Goal: Information Seeking & Learning: Learn about a topic

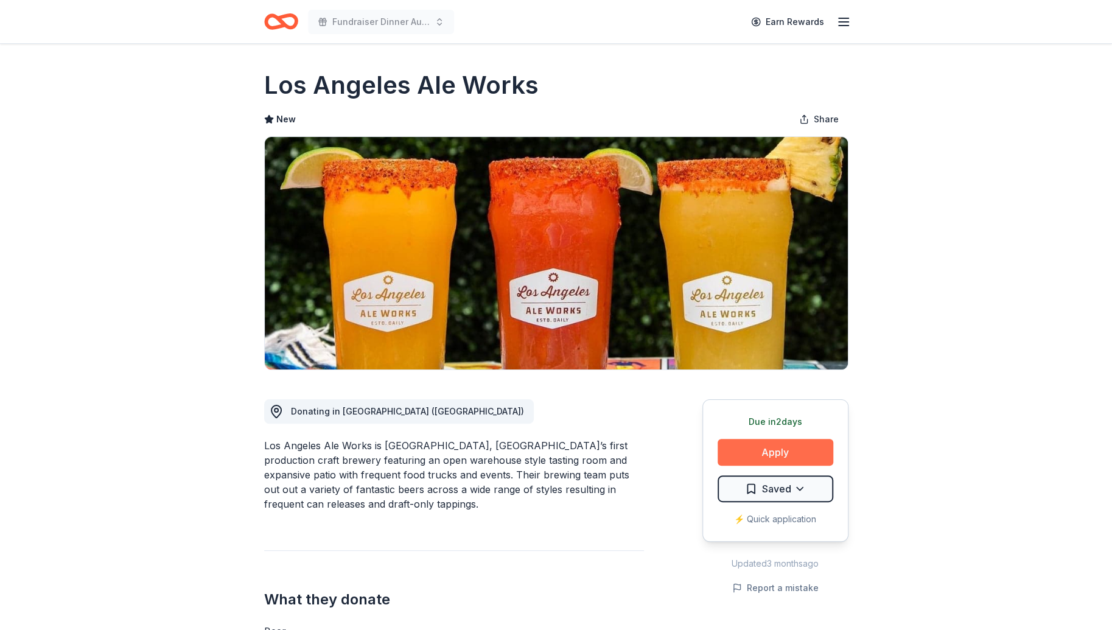
click at [762, 441] on button "Apply" at bounding box center [775, 452] width 116 height 27
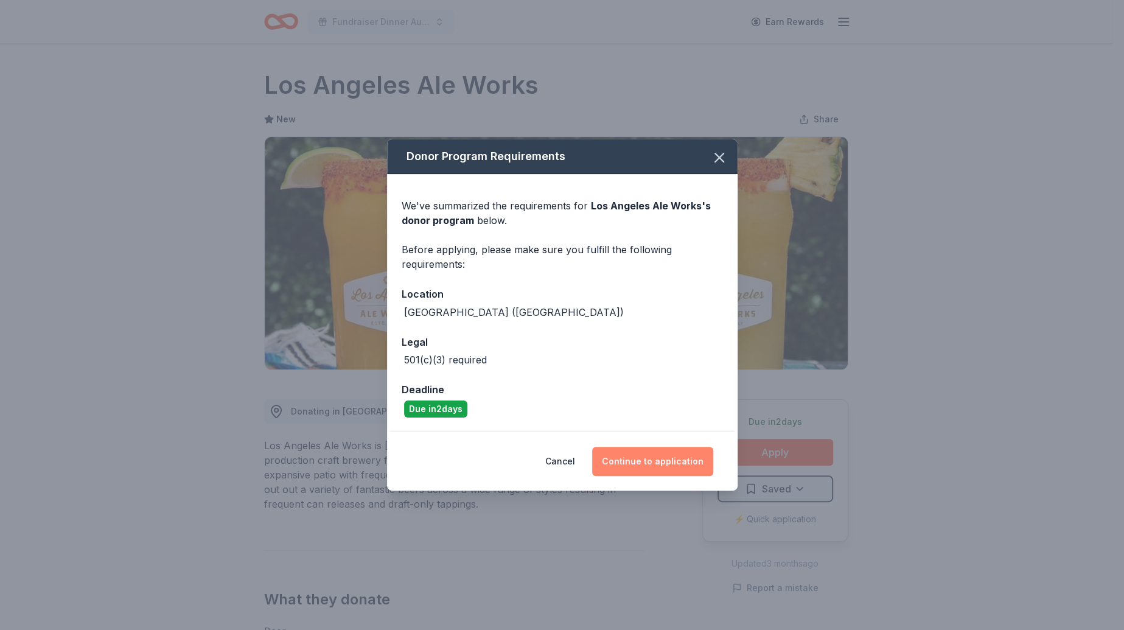
drag, startPoint x: 668, startPoint y: 476, endPoint x: 616, endPoint y: 452, distance: 58.0
click at [616, 452] on button "Continue to application" at bounding box center [652, 461] width 121 height 29
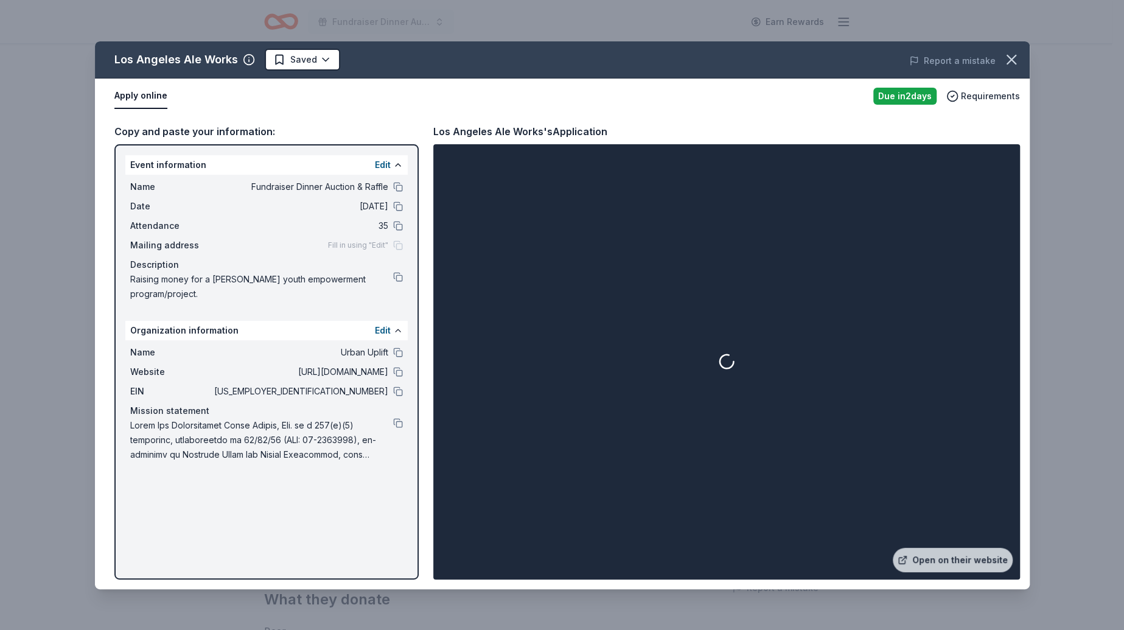
click at [616, 452] on div at bounding box center [727, 362] width 582 height 430
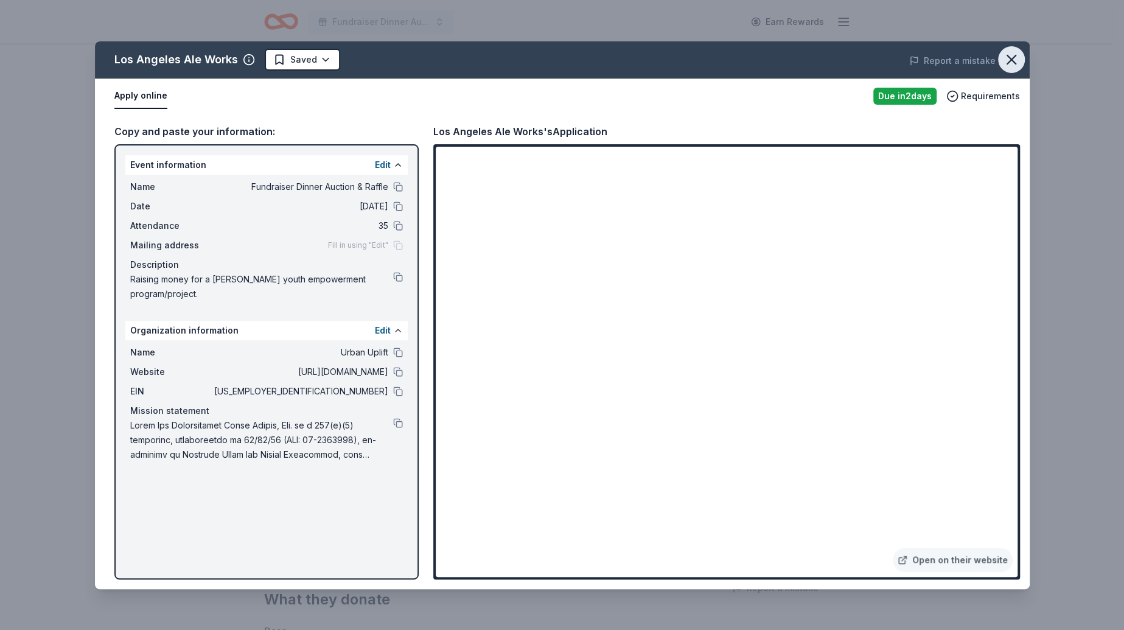
click at [1015, 65] on icon "button" at bounding box center [1011, 59] width 17 height 17
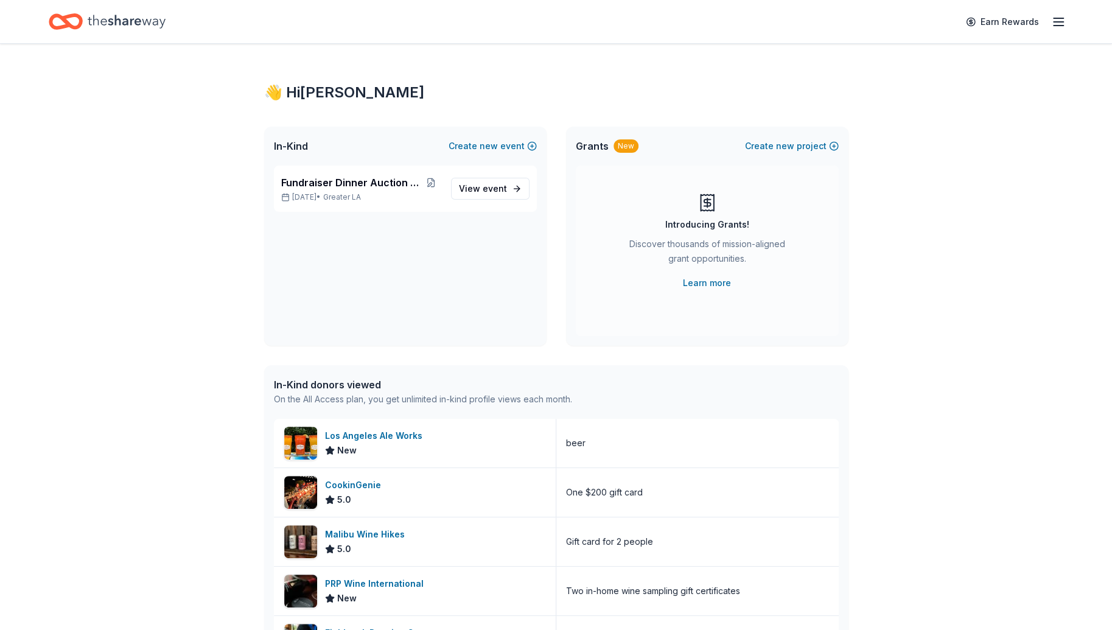
scroll to position [337, 0]
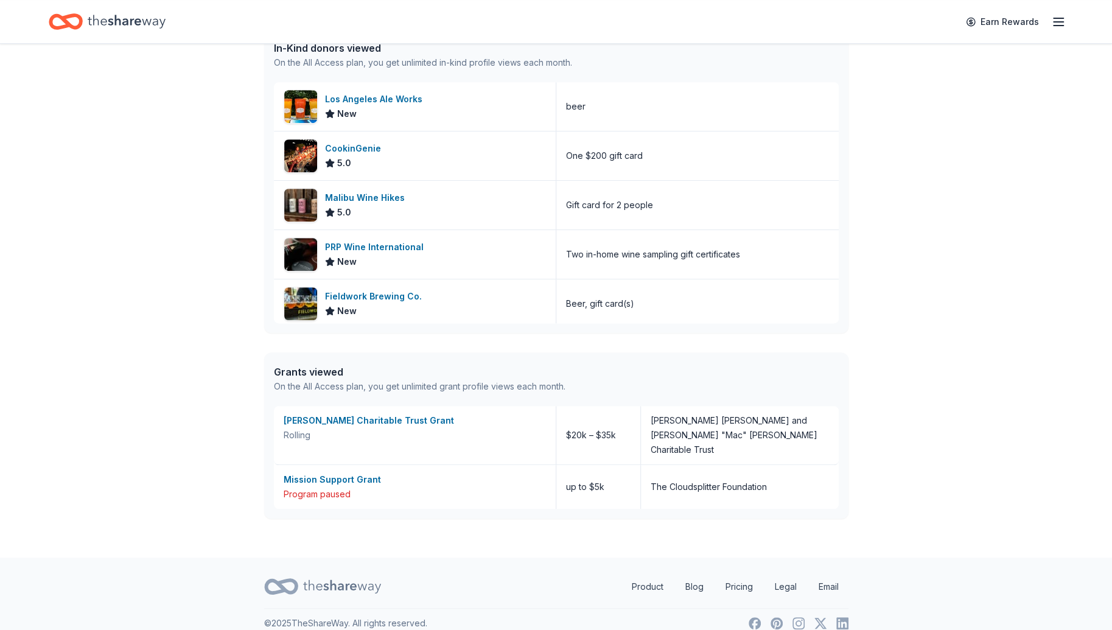
click at [1052, 409] on div "👋 Hi Aixa In-Kind Create new event Fundraiser Dinner Auction & Raffle Sep 28, 2…" at bounding box center [556, 132] width 1112 height 850
click at [390, 419] on div "[PERSON_NAME] Charitable Trust Grant" at bounding box center [415, 420] width 262 height 15
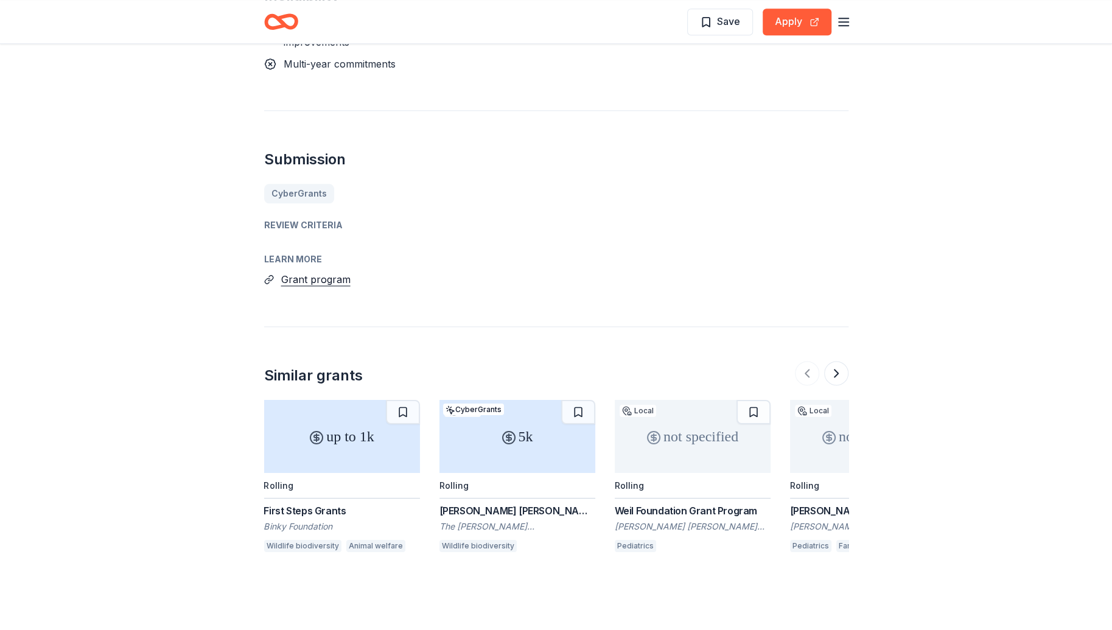
scroll to position [1064, 0]
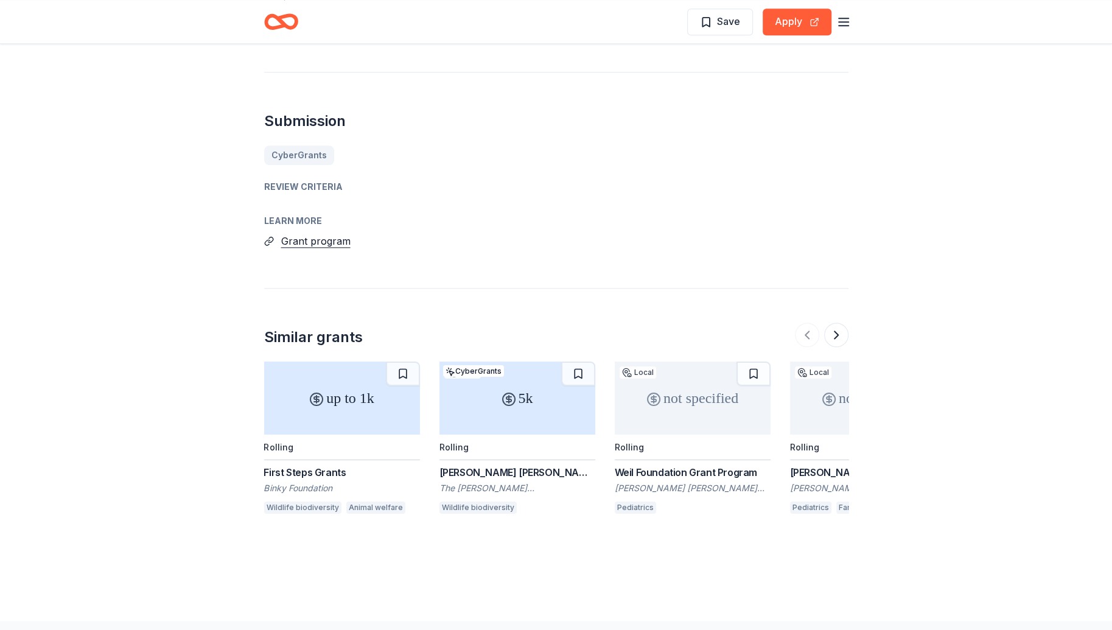
click at [534, 361] on div "5k" at bounding box center [517, 397] width 156 height 73
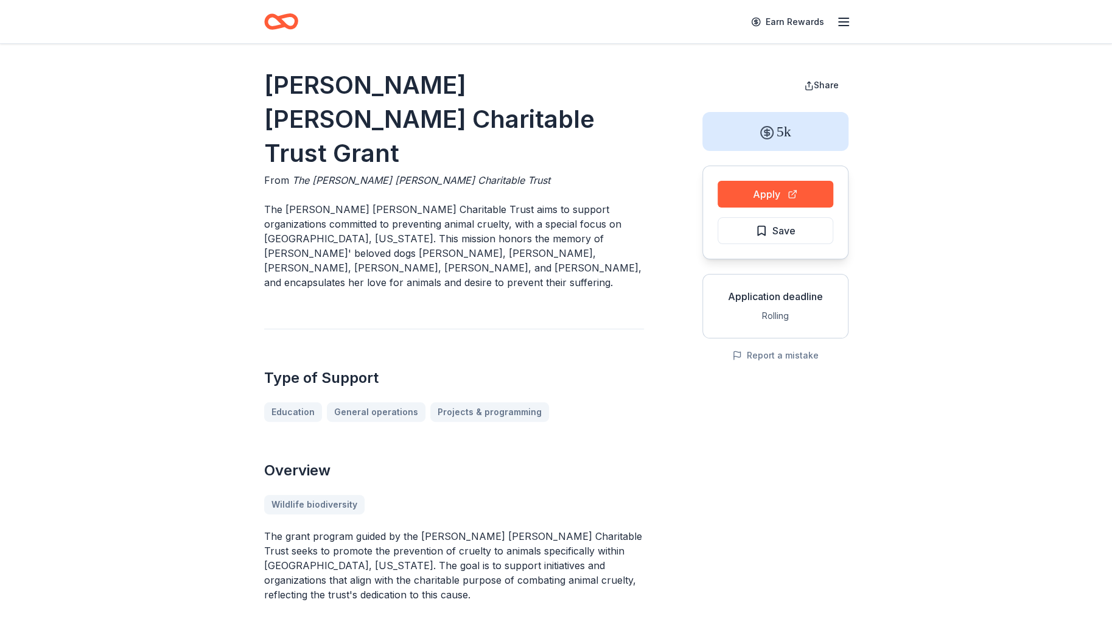
drag, startPoint x: 1069, startPoint y: 330, endPoint x: 870, endPoint y: 535, distance: 285.7
click at [282, 22] on icon "Home" at bounding box center [286, 21] width 19 height 12
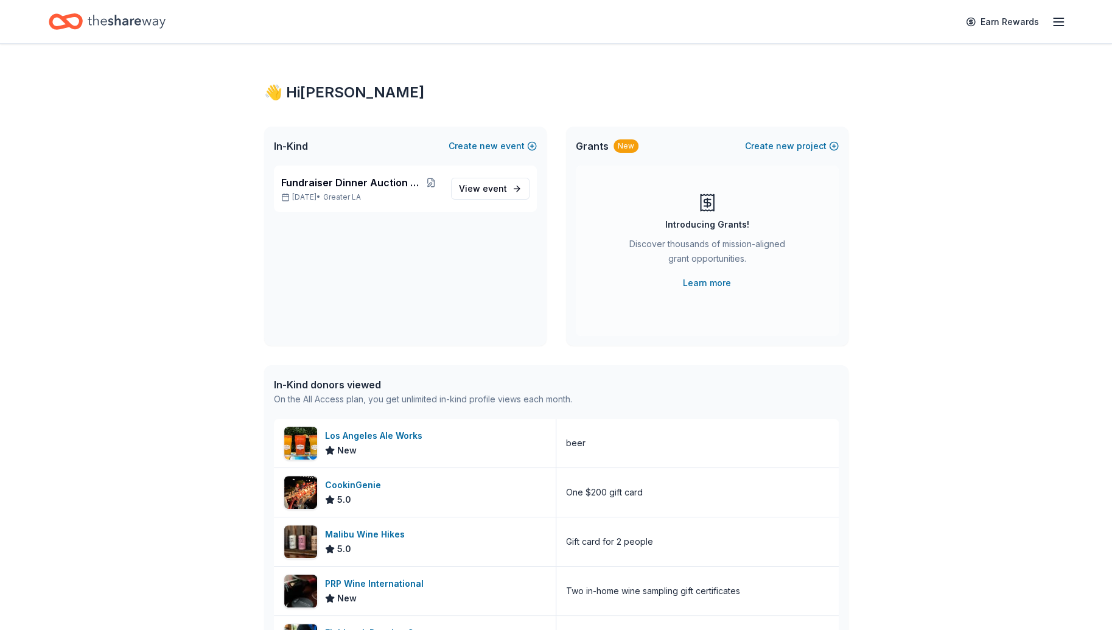
click at [622, 150] on div "New" at bounding box center [625, 145] width 25 height 13
click at [760, 155] on div "Grants New Create new project" at bounding box center [707, 146] width 282 height 39
click at [777, 147] on button "Create new project" at bounding box center [792, 146] width 94 height 15
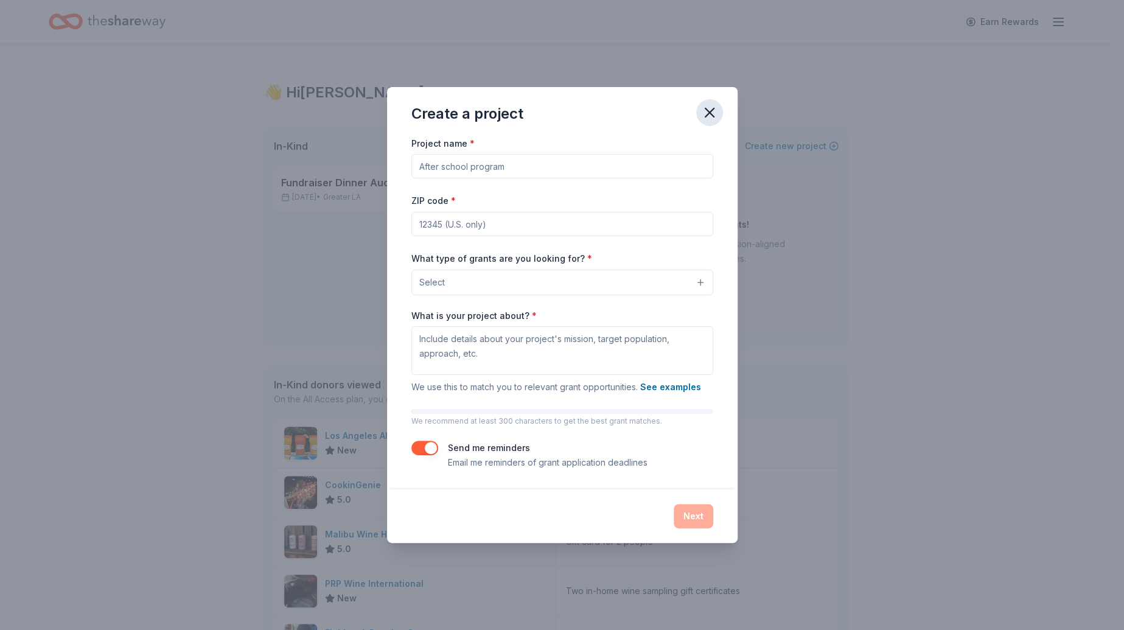
click at [712, 114] on icon "button" at bounding box center [709, 112] width 17 height 17
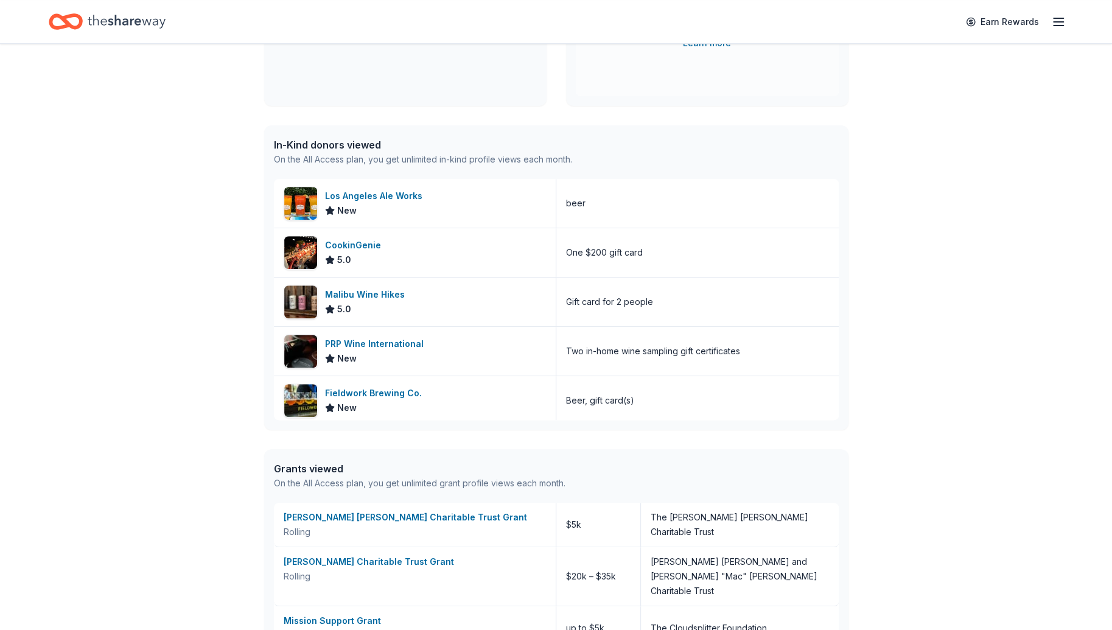
scroll to position [247, 0]
